Goal: Transaction & Acquisition: Purchase product/service

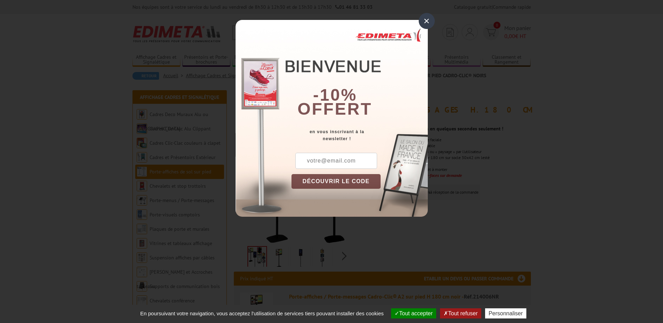
click at [425, 24] on div "×" at bounding box center [426, 21] width 16 height 16
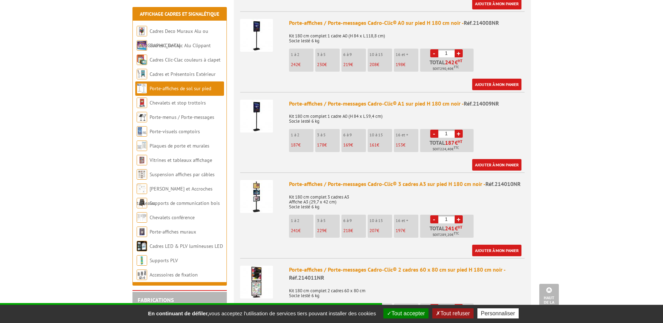
scroll to position [454, 0]
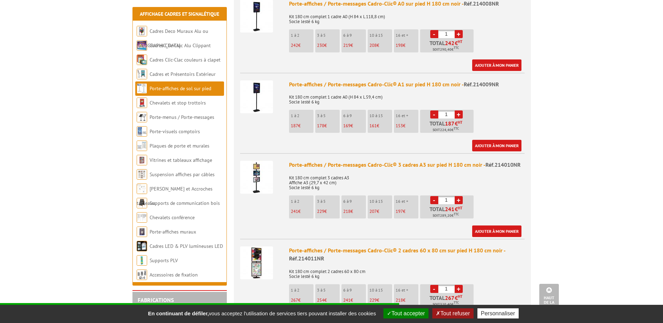
click at [266, 168] on img at bounding box center [256, 177] width 33 height 33
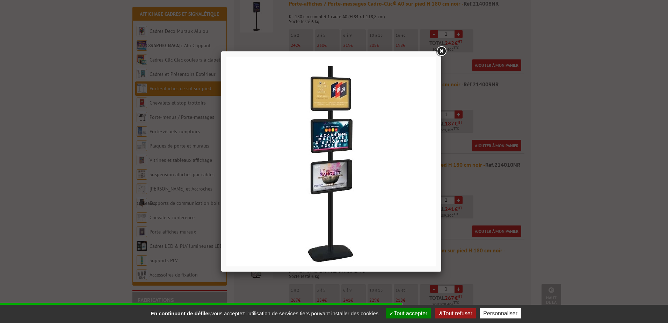
click at [519, 187] on div at bounding box center [334, 161] width 668 height 323
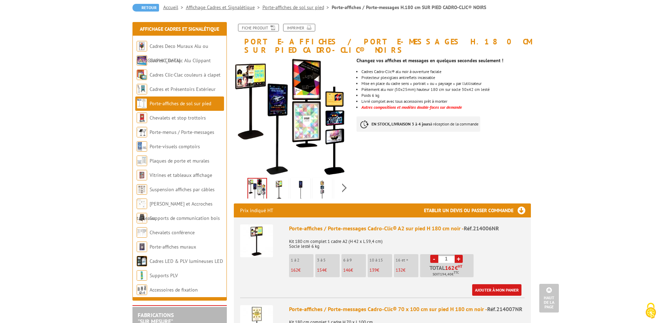
scroll to position [0, 0]
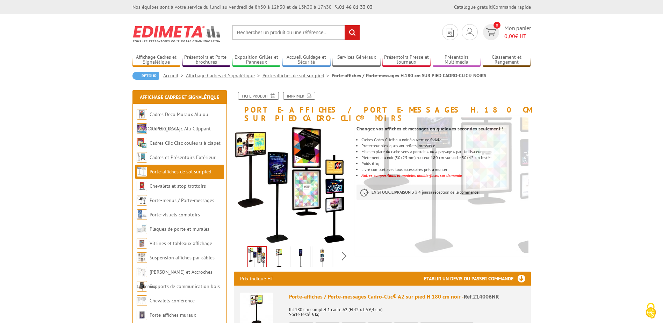
click at [277, 253] on img at bounding box center [278, 258] width 17 height 22
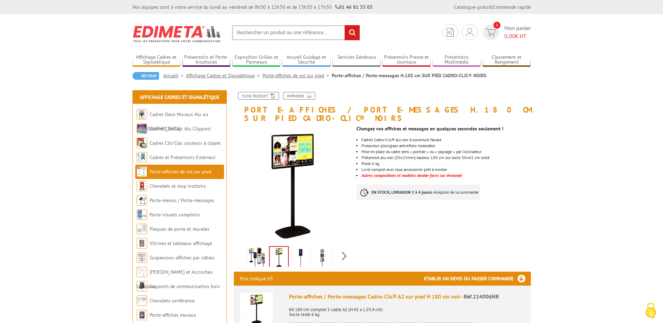
click at [326, 249] on img at bounding box center [322, 258] width 17 height 22
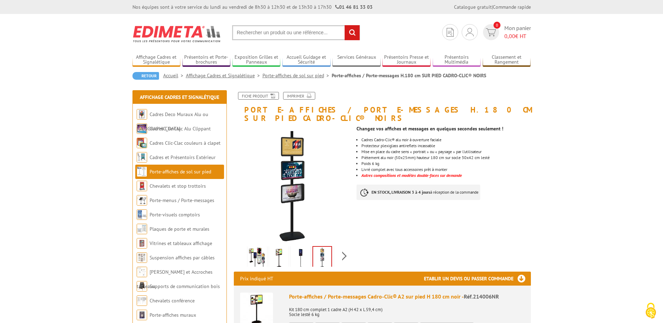
click at [340, 248] on div "Previous Next" at bounding box center [293, 255] width 118 height 24
click at [346, 246] on div "Previous Next" at bounding box center [293, 255] width 118 height 24
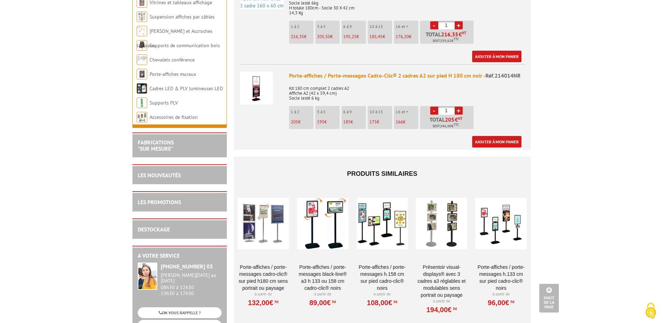
scroll to position [908, 0]
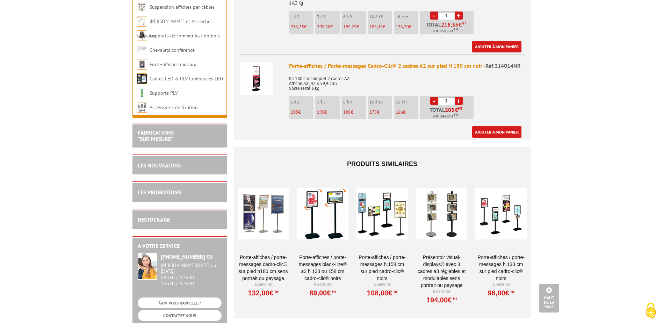
click at [442, 218] on div at bounding box center [441, 214] width 51 height 70
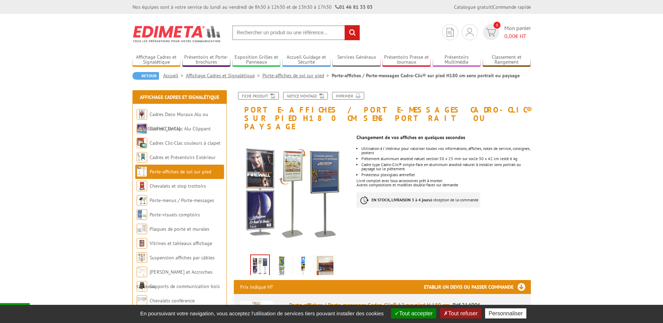
scroll to position [35, 0]
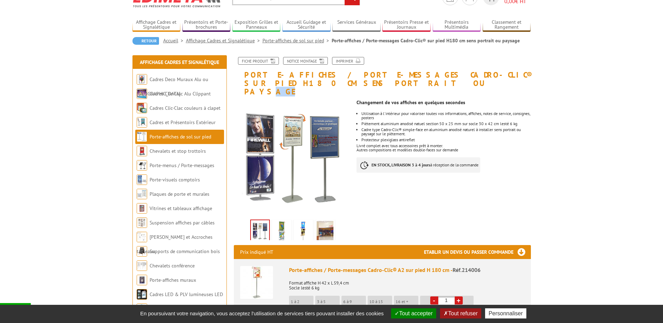
drag, startPoint x: 297, startPoint y: 84, endPoint x: 271, endPoint y: 86, distance: 26.0
click at [271, 86] on h1 "Porte-affiches / Porte-messages Cadro-Clic® sur pied H180 cm sens portrait ou p…" at bounding box center [381, 76] width 307 height 39
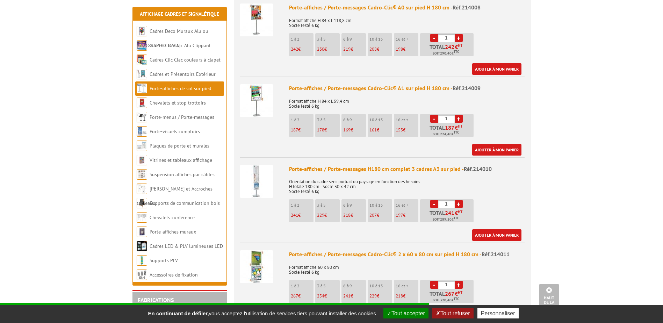
scroll to position [489, 0]
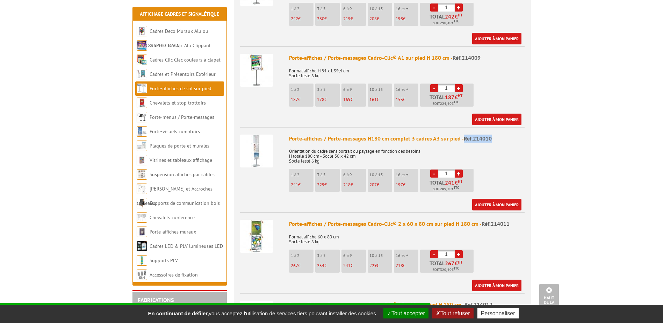
drag, startPoint x: 495, startPoint y: 131, endPoint x: 461, endPoint y: 129, distance: 33.9
click at [461, 134] on div "Porte-affiches / Porte-messages H180 cm complet 3 cadres A3 sur pied - Réf.2140…" at bounding box center [406, 138] width 235 height 8
copy div "Réf.214010"
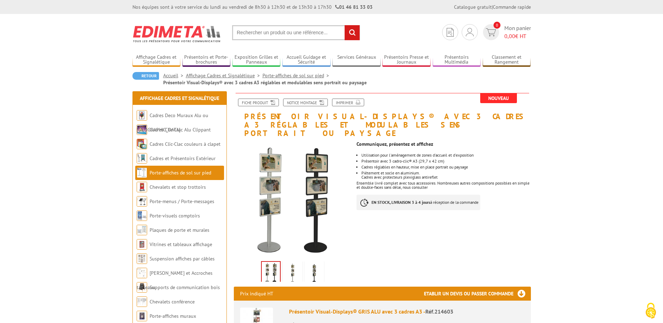
scroll to position [35, 0]
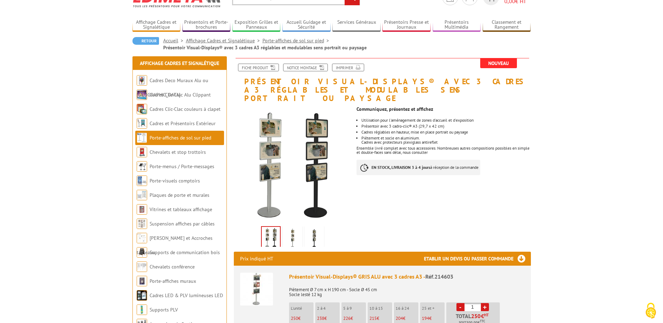
click at [292, 227] on img at bounding box center [292, 238] width 17 height 22
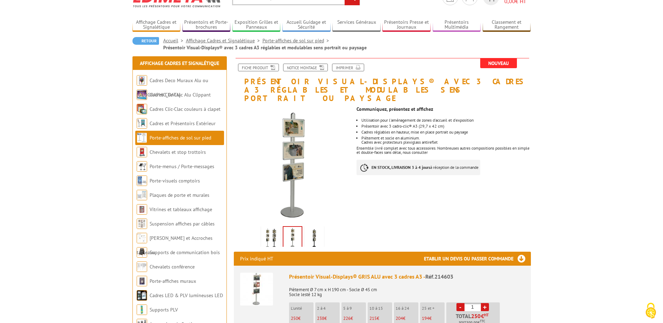
click at [311, 227] on img at bounding box center [314, 238] width 17 height 22
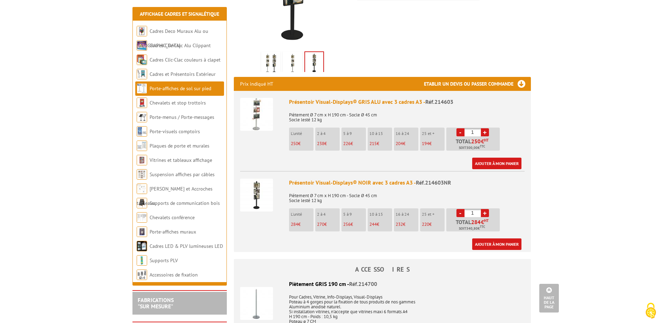
scroll to position [245, 0]
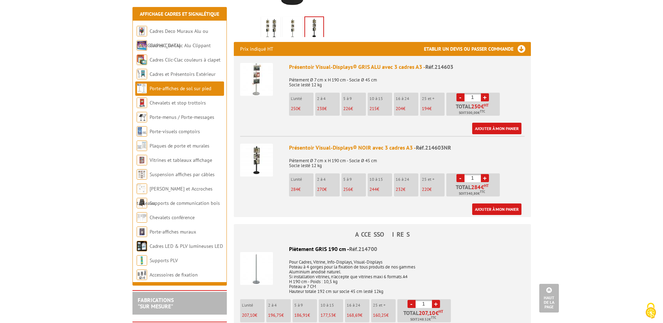
click at [255, 156] on img at bounding box center [256, 160] width 33 height 33
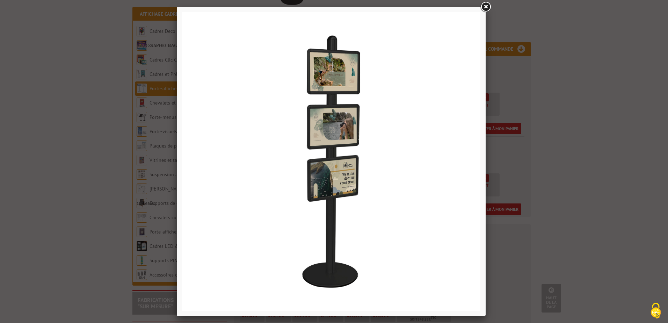
click at [567, 137] on div at bounding box center [334, 161] width 668 height 323
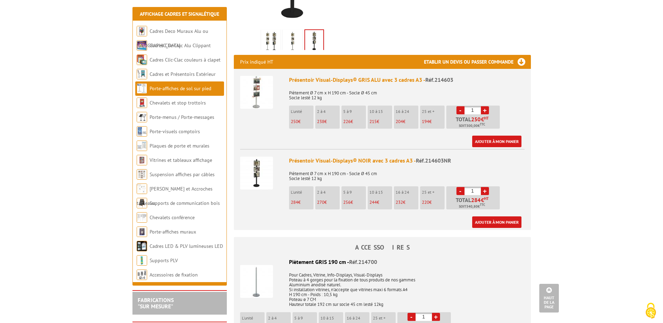
scroll to position [210, 0]
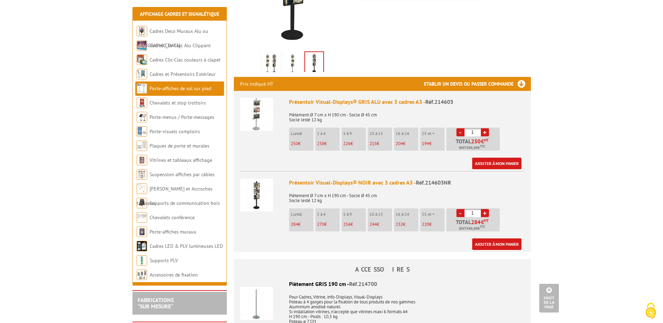
click at [329, 179] on div "Présentoir Visual-Displays® NOIR avec 3 cadres A3 - Réf.214603NR" at bounding box center [406, 183] width 235 height 8
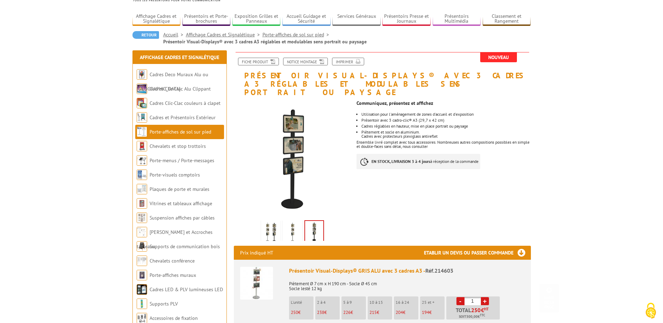
scroll to position [0, 0]
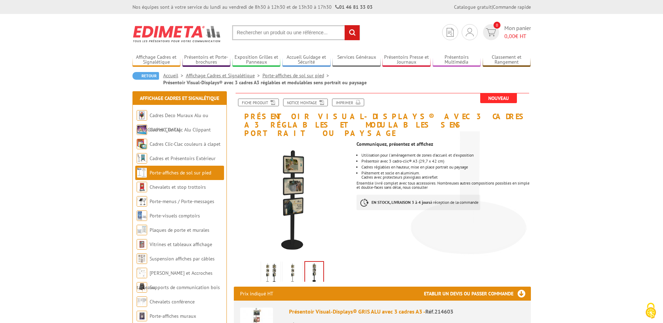
click at [289, 263] on img at bounding box center [292, 273] width 17 height 22
click at [271, 265] on img at bounding box center [270, 273] width 17 height 22
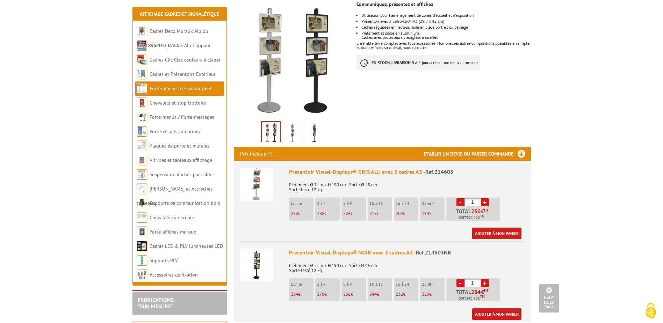
scroll to position [175, 0]
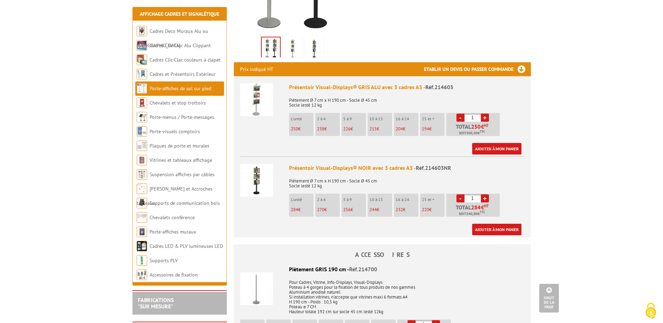
scroll to position [210, 0]
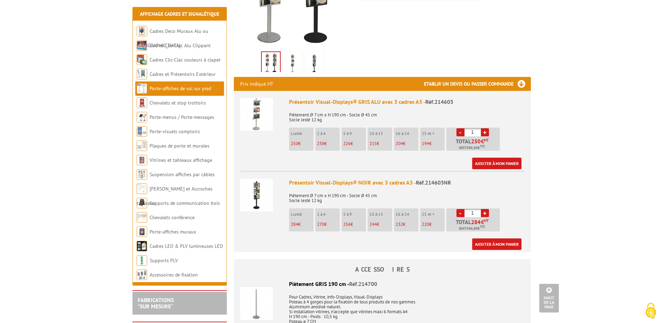
drag, startPoint x: 474, startPoint y: 202, endPoint x: 465, endPoint y: 202, distance: 8.7
click at [465, 209] on input "1" at bounding box center [472, 213] width 16 height 8
type input "10"
click at [522, 214] on div "Présentoir Visual-Displays® NOIR avec 3 cadres A3 - Réf.214603NR Piètement Ø 7 …" at bounding box center [406, 214] width 235 height 71
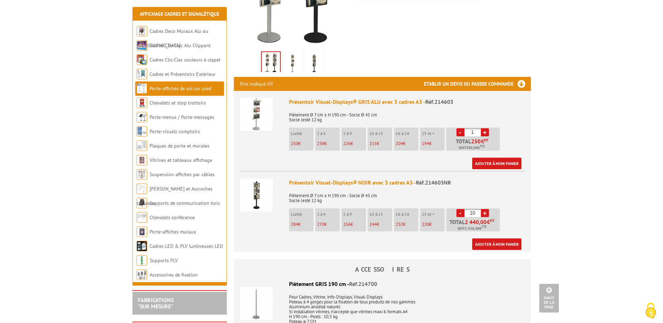
drag, startPoint x: 381, startPoint y: 213, endPoint x: 373, endPoint y: 216, distance: 8.1
click at [373, 222] on p "244 €" at bounding box center [380, 224] width 23 height 5
click at [508, 238] on link "Ajouter à mon panier" at bounding box center [496, 244] width 49 height 12
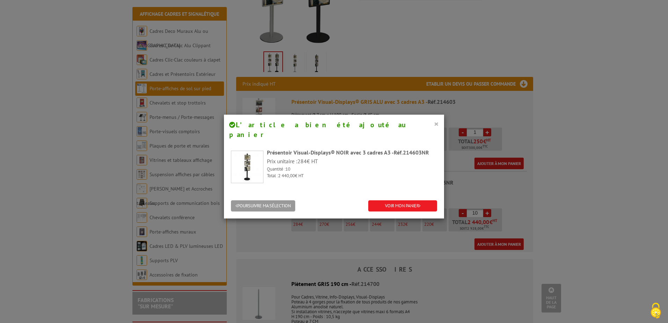
click at [434, 124] on button "×" at bounding box center [436, 123] width 5 height 9
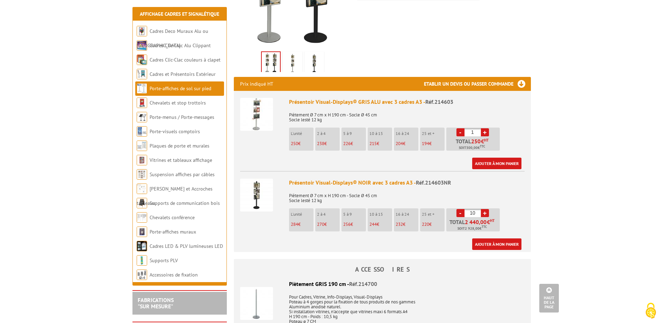
scroll to position [245, 0]
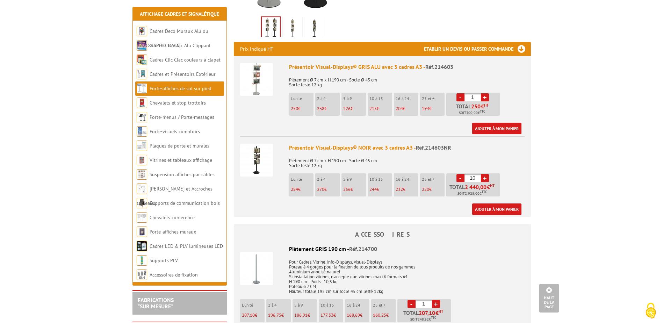
click at [485, 93] on link "+" at bounding box center [485, 97] width 8 height 8
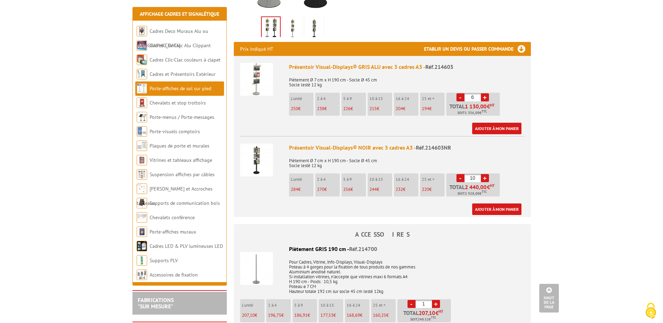
click at [485, 93] on link "+" at bounding box center [485, 97] width 8 height 8
type input "10"
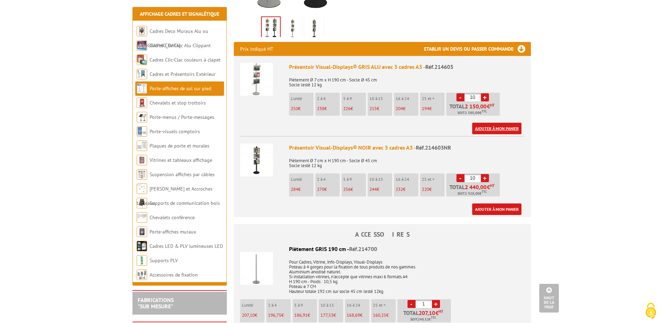
click at [489, 123] on link "Ajouter à mon panier" at bounding box center [496, 129] width 49 height 12
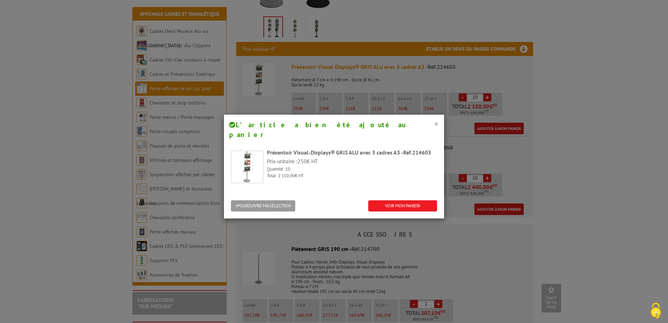
click at [434, 122] on button "×" at bounding box center [436, 123] width 5 height 9
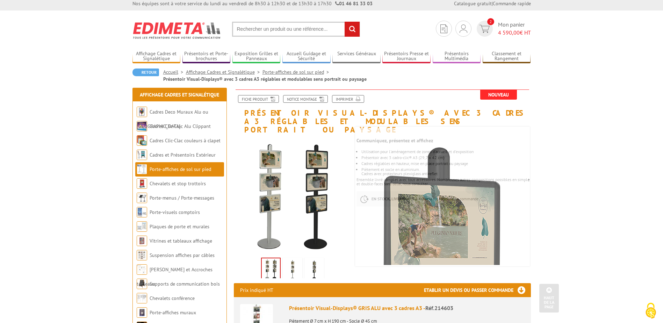
scroll to position [0, 0]
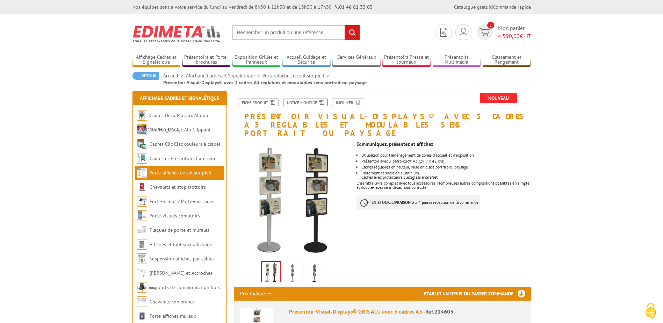
click at [283, 36] on input "text" at bounding box center [296, 32] width 128 height 15
paste input "Réf.214010"
type input "Réf.214010"
click at [344, 25] on input "rechercher" at bounding box center [351, 32] width 15 height 15
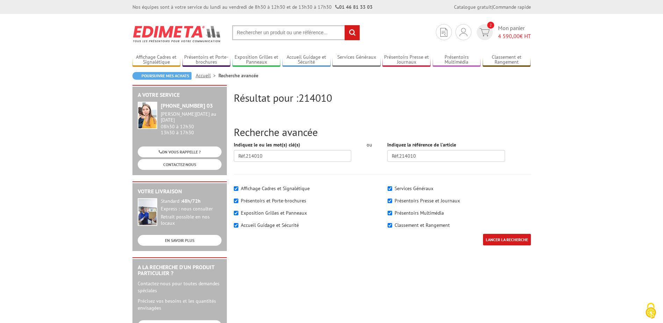
click at [240, 36] on input "text" at bounding box center [296, 32] width 128 height 15
paste input "Réf.214010"
drag, startPoint x: 248, startPoint y: 32, endPoint x: 220, endPoint y: 36, distance: 27.5
click at [220, 36] on section "Je me connecte Nouveau client ? Inscrivez-vous 2 Mon panier 4 590,00 € HT Réf.2…" at bounding box center [331, 30] width 398 height 33
type input "214010"
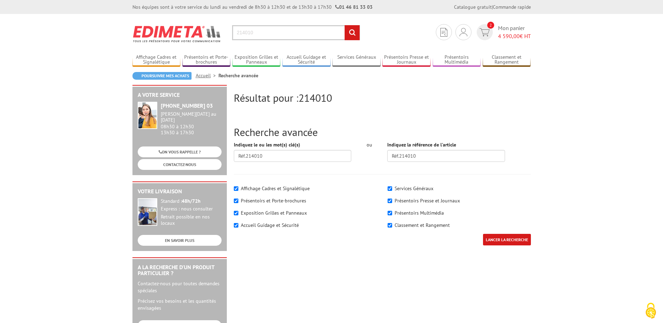
click at [344, 25] on input "rechercher" at bounding box center [351, 32] width 15 height 15
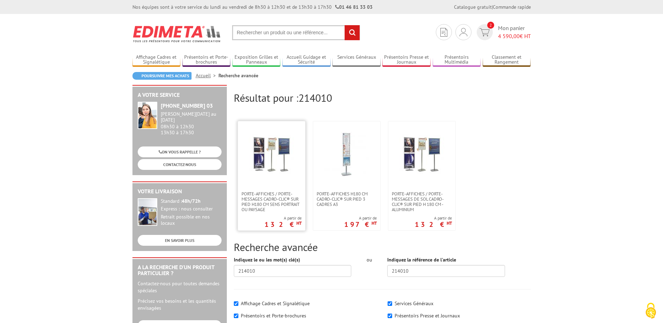
click at [300, 163] on link at bounding box center [271, 156] width 67 height 70
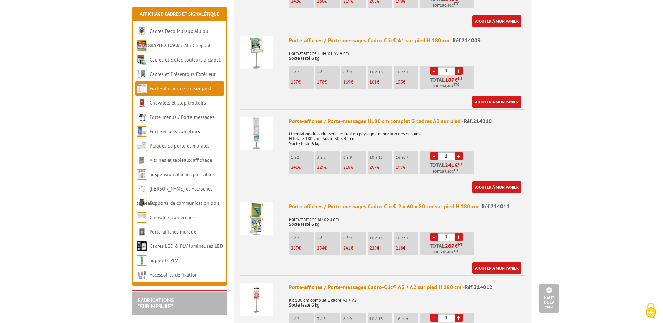
scroll to position [489, 0]
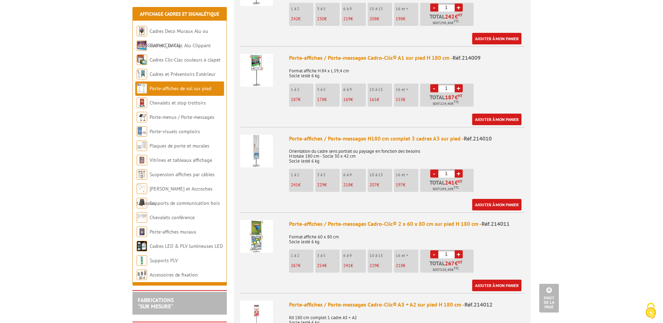
click at [458, 169] on link "+" at bounding box center [458, 173] width 8 height 8
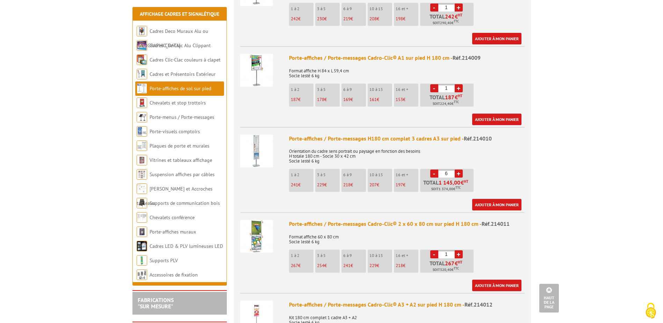
click at [458, 169] on link "+" at bounding box center [458, 173] width 8 height 8
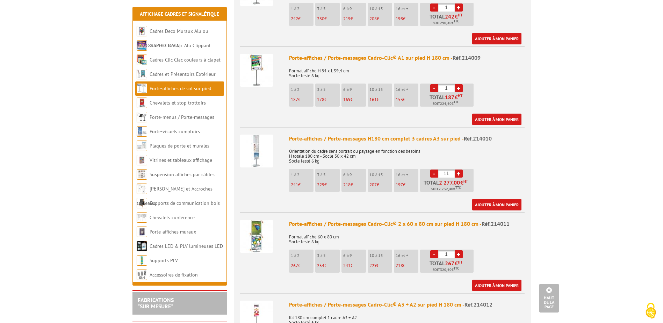
click at [432, 169] on link "-" at bounding box center [434, 173] width 8 height 8
type input "10"
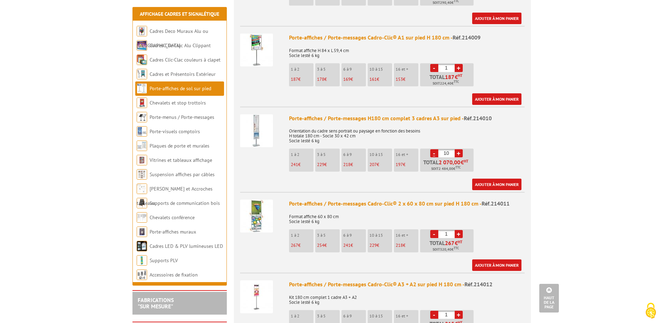
scroll to position [524, 0]
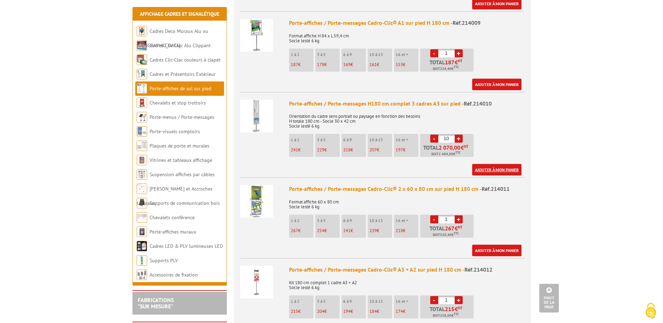
click at [513, 164] on link "Ajouter à mon panier" at bounding box center [496, 170] width 49 height 12
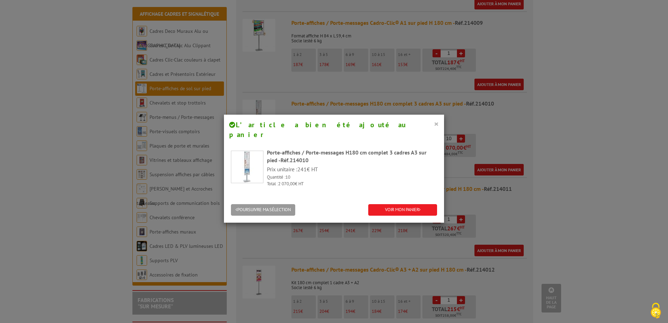
click at [435, 126] on button "×" at bounding box center [436, 123] width 5 height 9
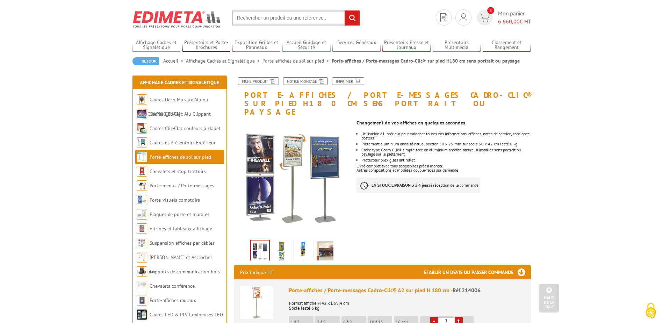
scroll to position [0, 0]
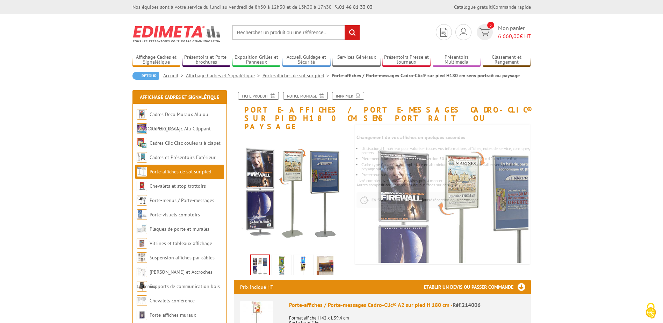
click at [201, 170] on link "Porte-affiches de sol sur pied" at bounding box center [180, 171] width 61 height 6
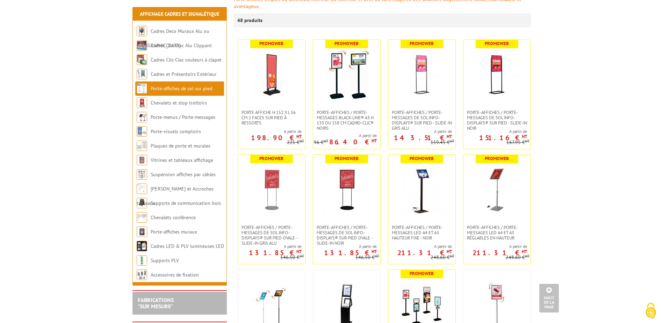
scroll to position [105, 0]
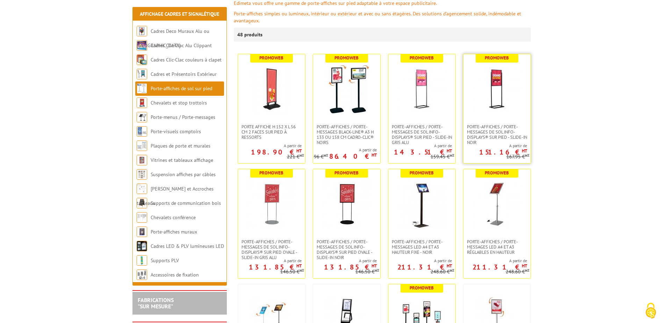
click at [513, 101] on img at bounding box center [496, 89] width 49 height 49
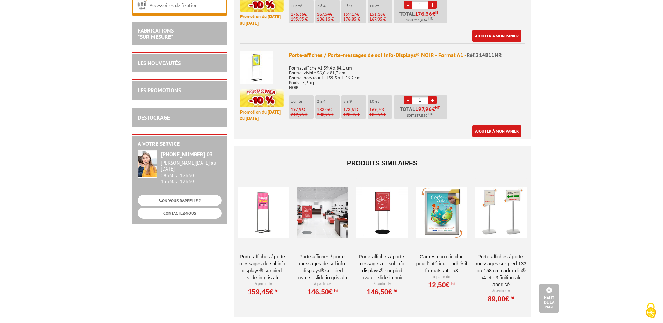
scroll to position [384, 0]
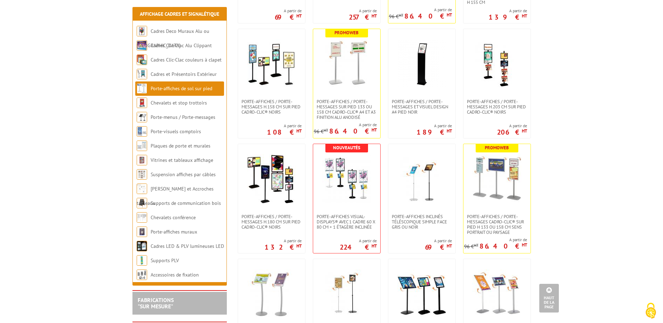
scroll to position [489, 0]
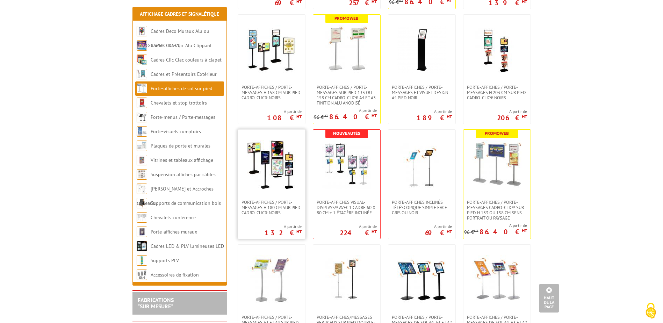
click at [260, 176] on img at bounding box center [271, 164] width 49 height 49
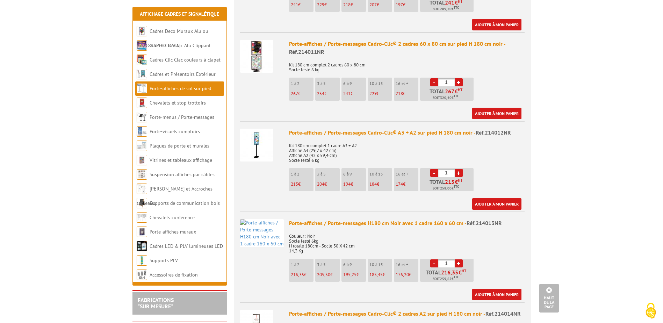
scroll to position [664, 0]
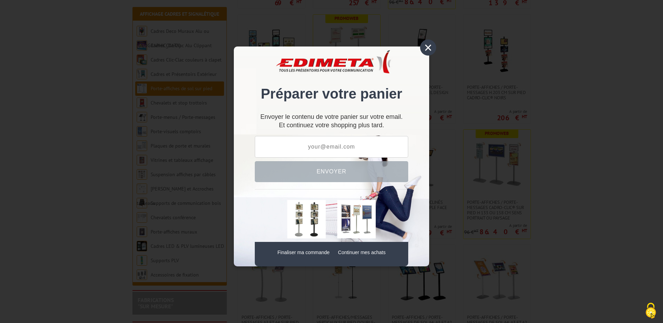
click at [431, 44] on div "×" at bounding box center [428, 47] width 16 height 16
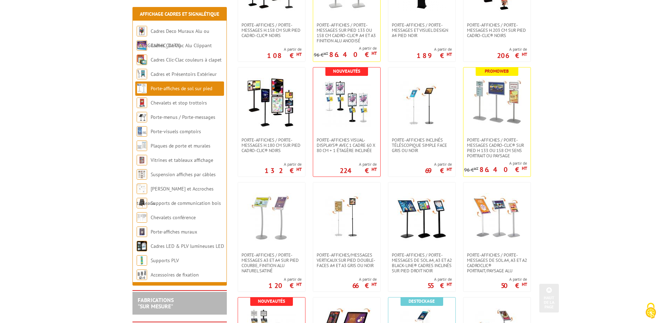
scroll to position [559, 0]
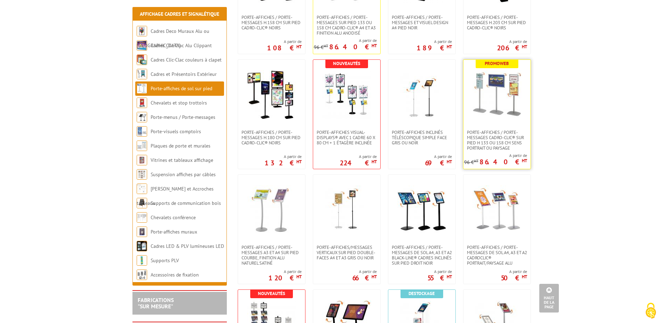
click at [523, 104] on link at bounding box center [496, 95] width 67 height 70
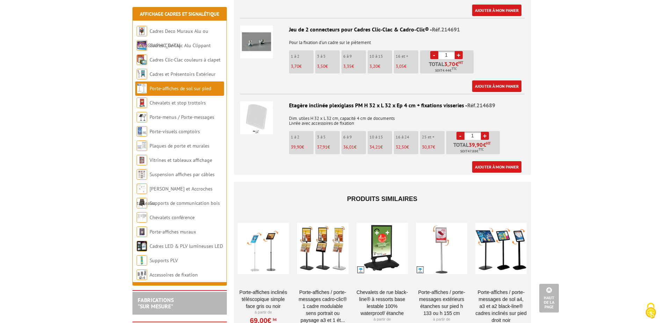
scroll to position [908, 0]
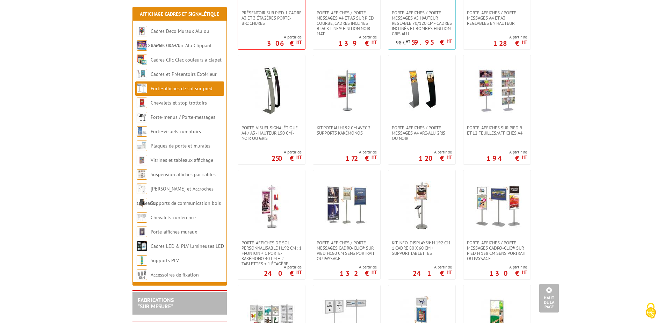
scroll to position [943, 0]
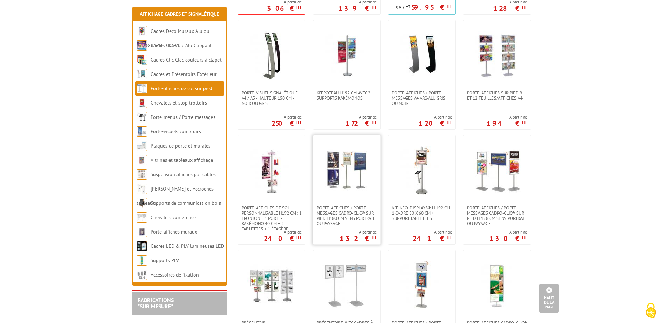
click at [360, 176] on img at bounding box center [346, 170] width 49 height 49
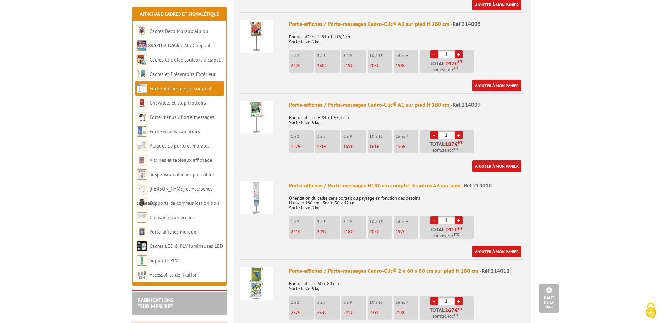
scroll to position [489, 0]
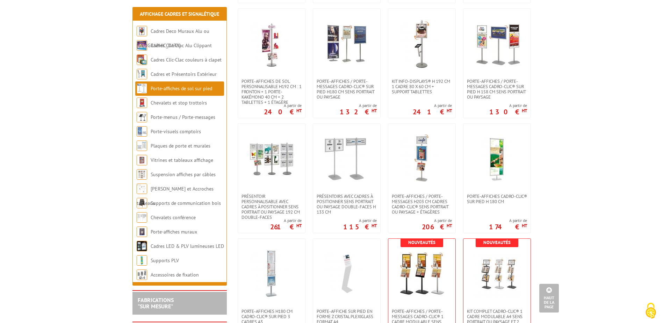
scroll to position [1083, 0]
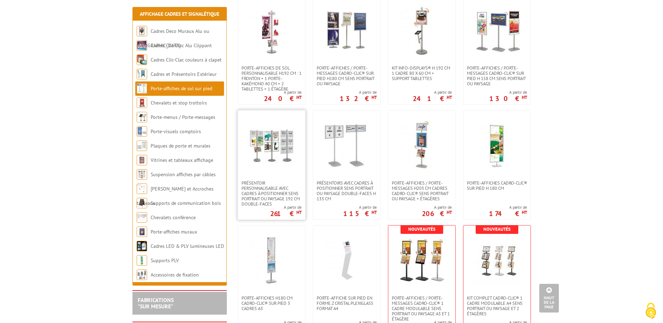
click at [253, 154] on img at bounding box center [271, 145] width 49 height 49
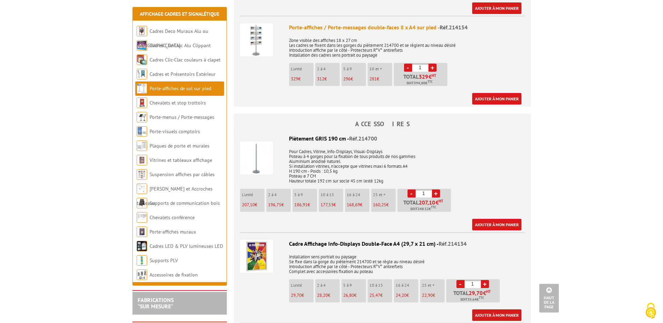
scroll to position [734, 0]
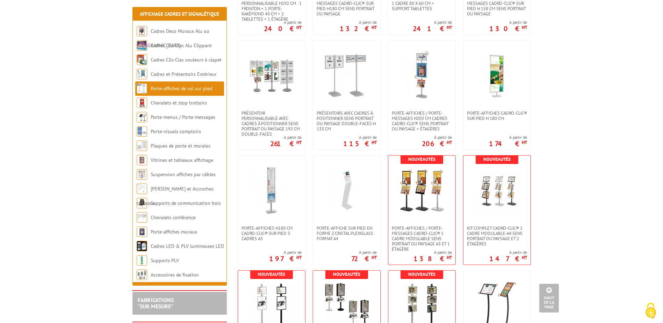
scroll to position [1188, 0]
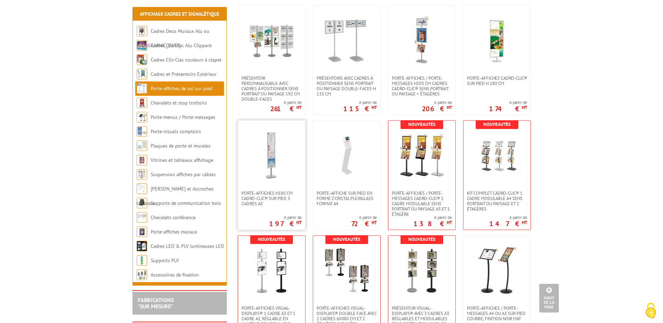
click at [276, 181] on link at bounding box center [271, 156] width 67 height 70
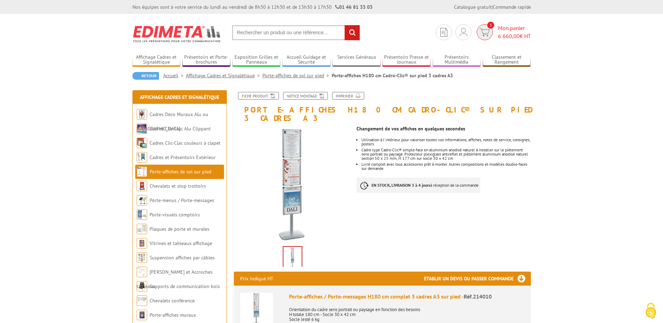
click at [516, 30] on span "Mon panier 6 660,00 € HT" at bounding box center [514, 32] width 33 height 16
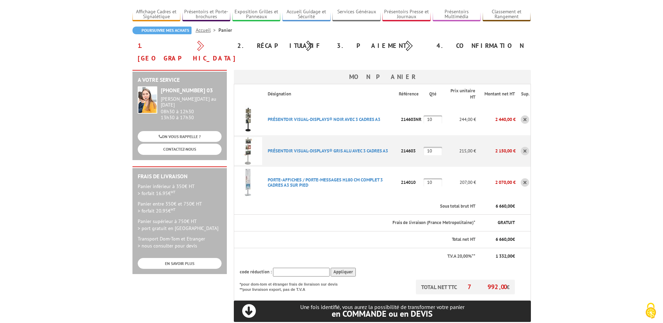
scroll to position [70, 0]
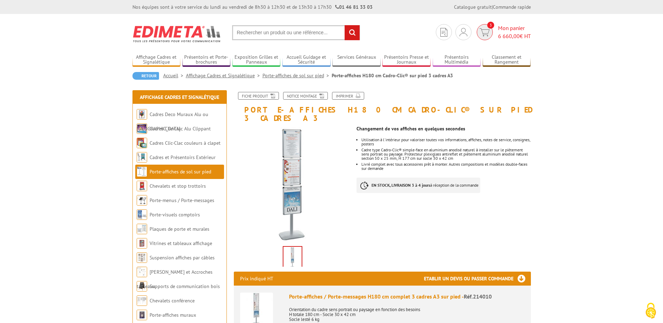
click at [515, 36] on span "6 660,00" at bounding box center [509, 35] width 22 height 7
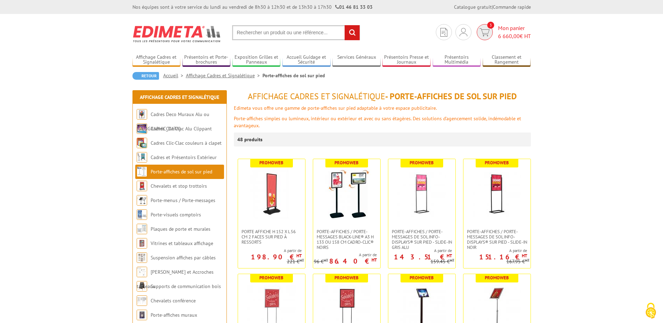
click at [508, 35] on span "6 660,00" at bounding box center [509, 35] width 22 height 7
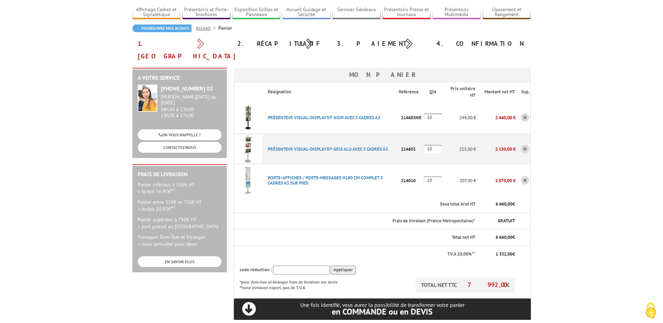
scroll to position [35, 0]
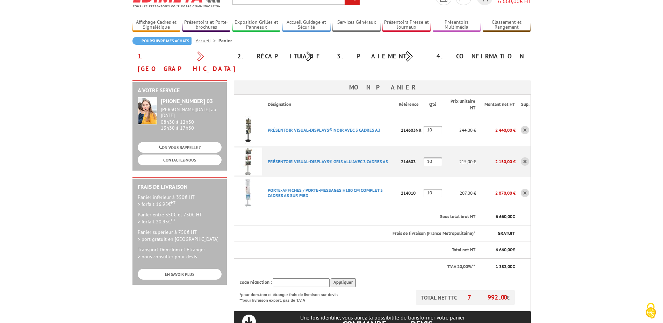
click at [251, 179] on img at bounding box center [248, 193] width 28 height 28
click at [283, 159] on link "PRéSENTOIR VISUAL-DISPLAYS® GRIS ALU AVEC 3 CADRES A3" at bounding box center [328, 162] width 120 height 6
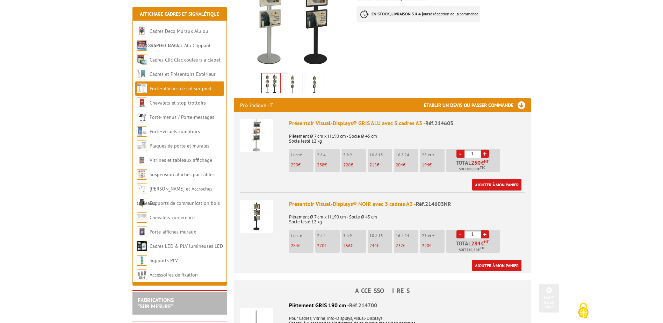
scroll to position [210, 0]
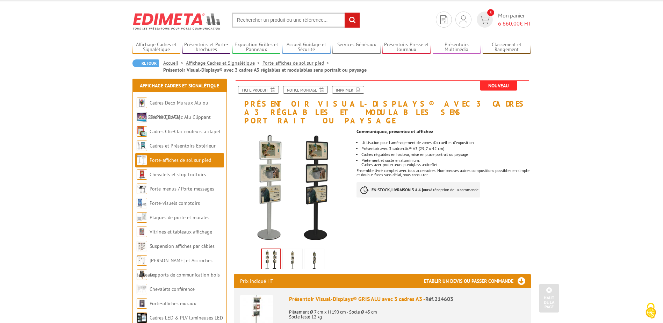
scroll to position [0, 0]
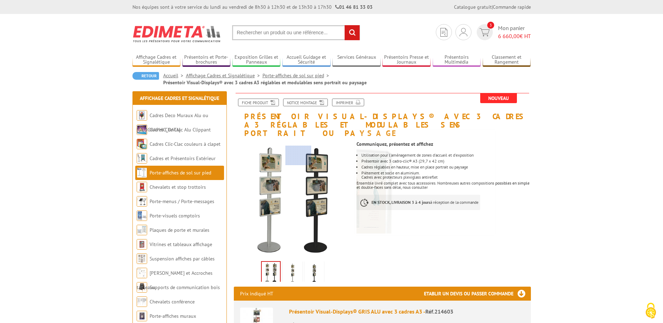
drag, startPoint x: 298, startPoint y: 138, endPoint x: 298, endPoint y: 155, distance: 17.5
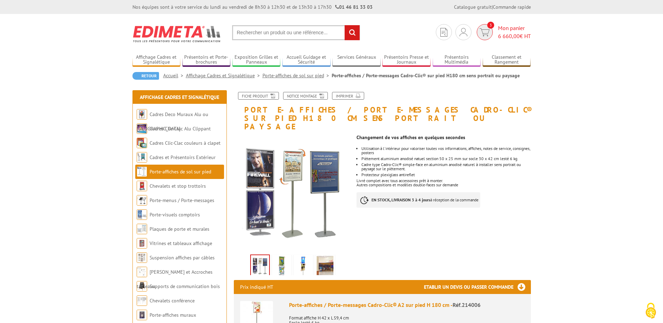
click at [488, 31] on img at bounding box center [484, 32] width 10 height 8
click at [513, 28] on span "Mon panier 6 660,00 € HT" at bounding box center [514, 32] width 33 height 16
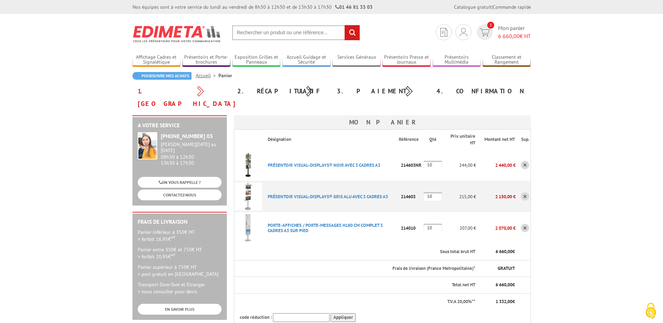
scroll to position [35, 0]
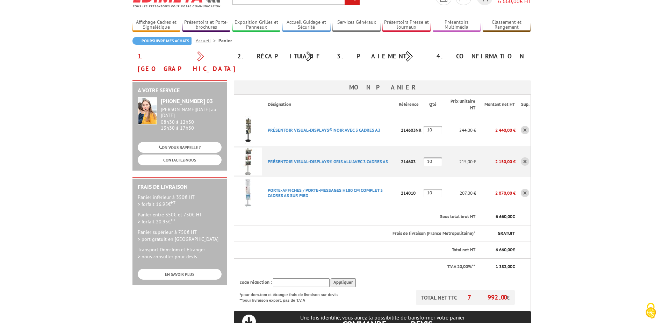
click at [467, 155] on p "215,00 €" at bounding box center [459, 161] width 34 height 12
click at [505, 155] on p "2 150,00 €" at bounding box center [495, 161] width 39 height 12
click at [325, 159] on link "PRéSENTOIR VISUAL-DISPLAYS® GRIS ALU AVEC 3 CADRES A3" at bounding box center [328, 162] width 120 height 6
click at [325, 127] on link "PRéSENTOIR VISUAL-DISPLAYS® NOIR AVEC 3 CADRES A3" at bounding box center [324, 130] width 112 height 6
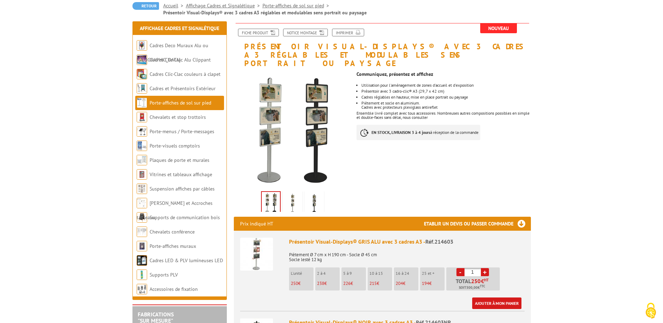
scroll to position [35, 0]
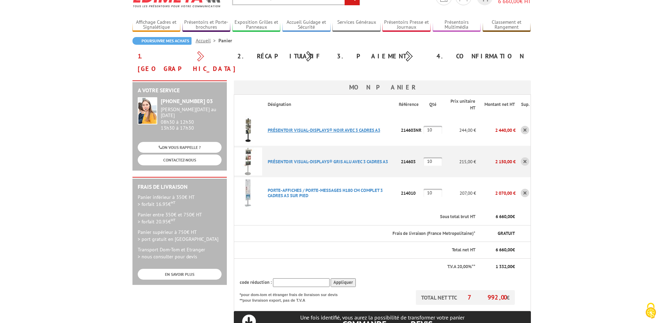
click at [289, 127] on link "PRéSENTOIR VISUAL-DISPLAYS® NOIR AVEC 3 CADRES A3" at bounding box center [324, 130] width 112 height 6
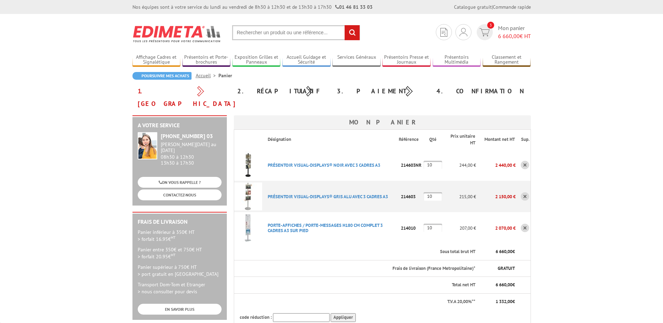
scroll to position [35, 0]
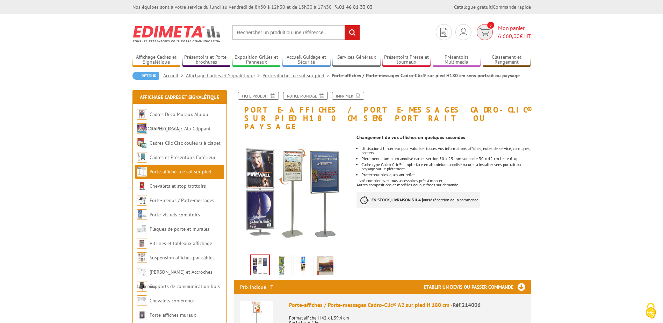
click at [508, 28] on span "Mon panier 6 660,00 € HT" at bounding box center [514, 32] width 33 height 16
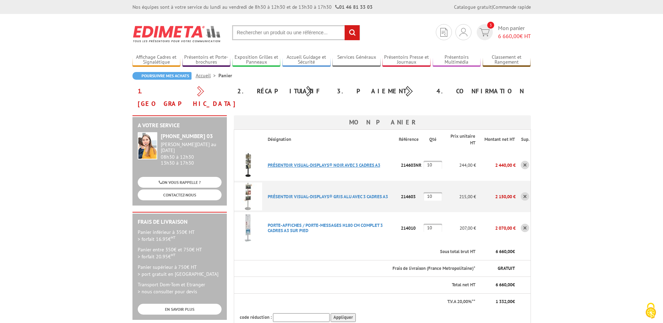
click at [283, 162] on link "PRéSENTOIR VISUAL-DISPLAYS® NOIR AVEC 3 CADRES A3" at bounding box center [324, 165] width 112 height 6
